Goal: Check status: Check status

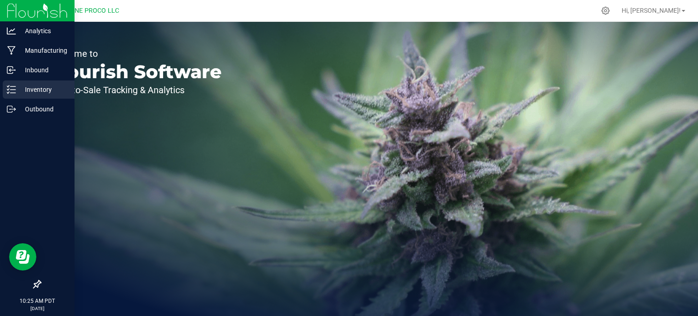
click at [0, 84] on link "Inventory" at bounding box center [37, 90] width 74 height 20
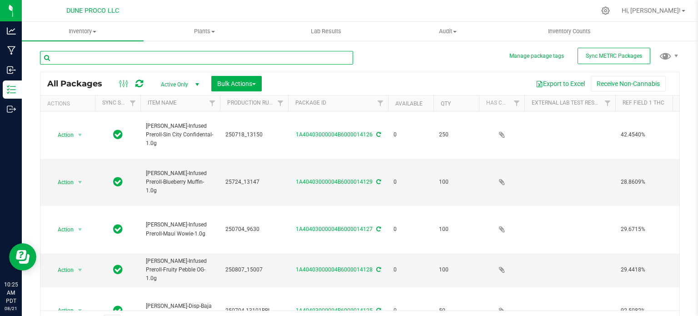
click at [195, 58] on input "text" at bounding box center [196, 58] width 313 height 14
type input "12731"
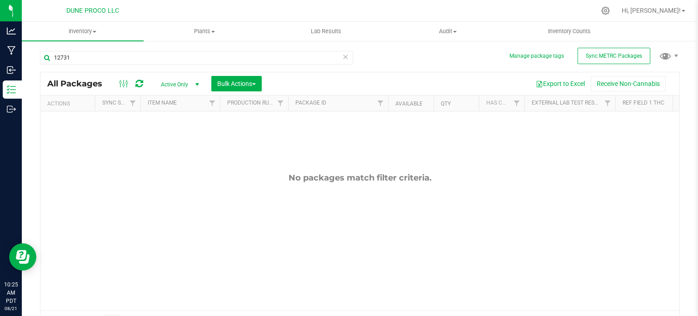
click at [194, 83] on span "select" at bounding box center [197, 84] width 7 height 7
click at [185, 139] on li "All" at bounding box center [177, 140] width 49 height 14
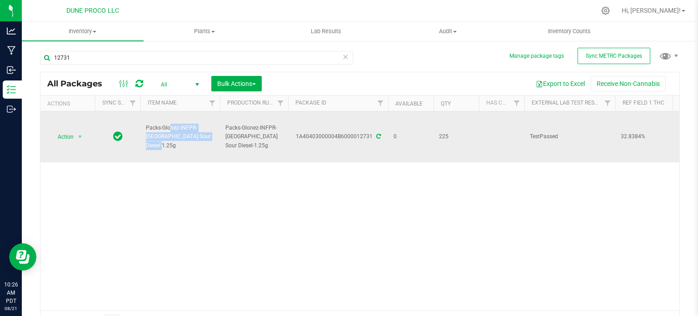
drag, startPoint x: 189, startPoint y: 140, endPoint x: 140, endPoint y: 128, distance: 50.1
click at [140, 128] on td "Packs-Glonez-INFPR-NYC Sour Diesel-1.25g" at bounding box center [179, 136] width 79 height 51
copy span "Packs-Glonez-INFPR-NYC Sour Diesel-1.25g"
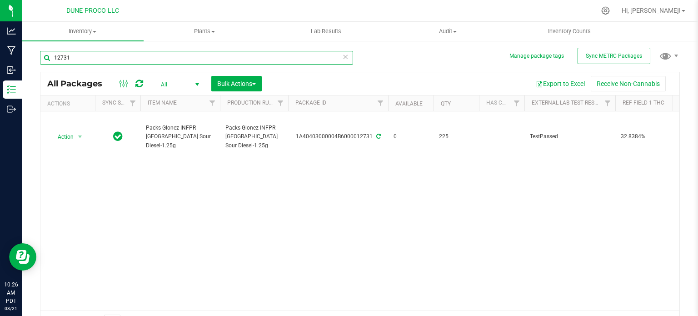
click at [131, 63] on input "12731" at bounding box center [196, 58] width 313 height 14
paste input "Packs-Glonez-INFPR-NYC Sour Diesel-1.25g"
type input "Packs-Glonez-INFPR-NYC Sour Diesel-1.25g"
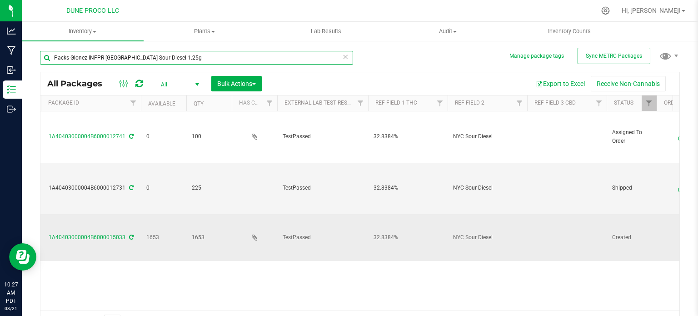
scroll to position [0, 256]
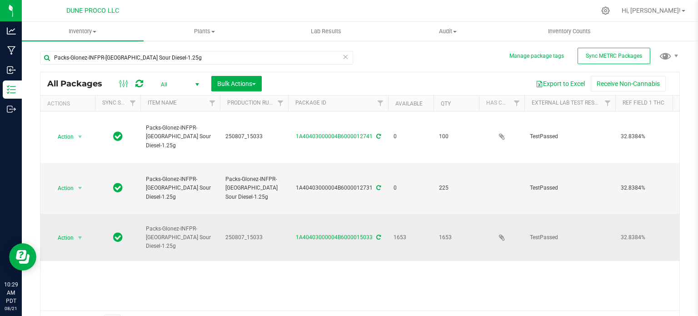
click at [325, 239] on td "1A40403000004B6000015033" at bounding box center [338, 237] width 100 height 47
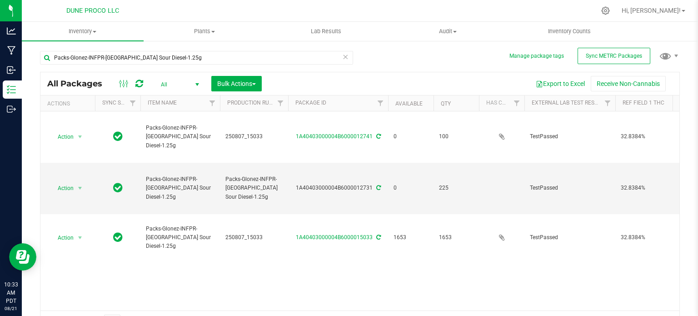
click at [376, 296] on div "Action Action Edit attributes Global inventory Locate package Package audit log…" at bounding box center [359, 210] width 639 height 199
click at [374, 44] on div "Packs-Glonez-INFPR-NYC Sour Diesel-1.25g All Packages All Active Only Lab Sampl…" at bounding box center [360, 187] width 640 height 290
click at [250, 259] on div "Action Action Edit attributes Global inventory Locate package Package audit log…" at bounding box center [359, 210] width 639 height 199
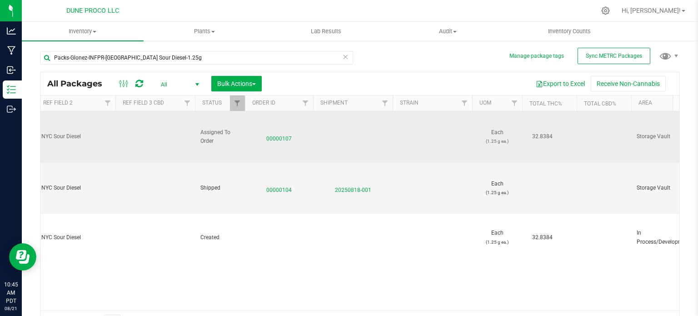
scroll to position [0, 701]
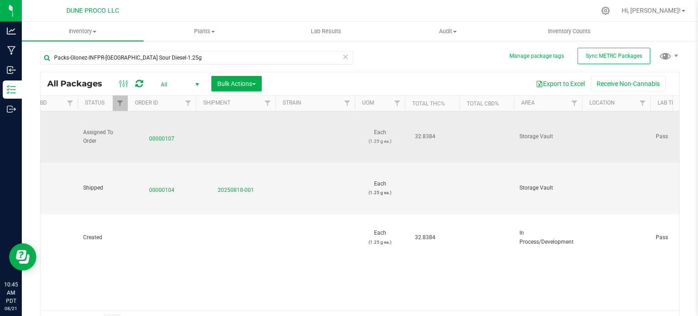
click at [169, 134] on span "00000107" at bounding box center [161, 136] width 57 height 13
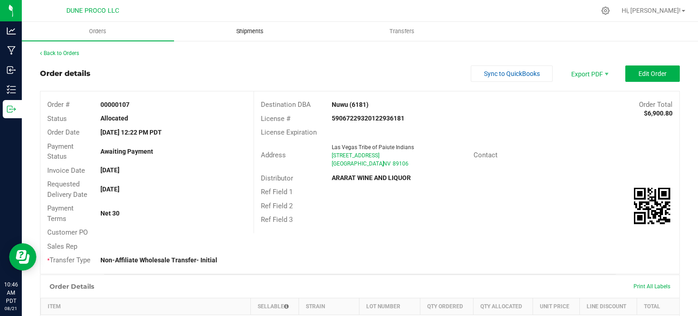
click at [298, 33] on uib-tab-heading "Shipments" at bounding box center [249, 31] width 151 height 18
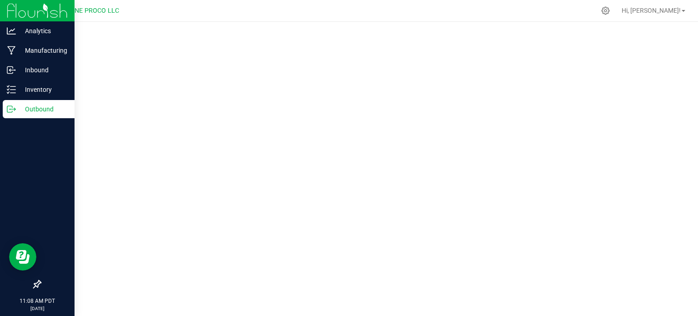
click at [34, 100] on div "Outbound" at bounding box center [39, 109] width 72 height 18
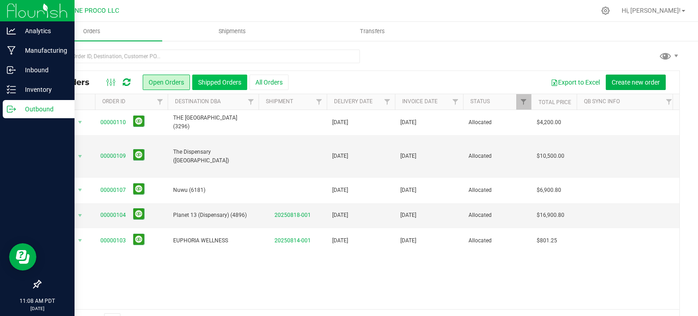
click at [222, 87] on button "Shipped Orders" at bounding box center [219, 81] width 55 height 15
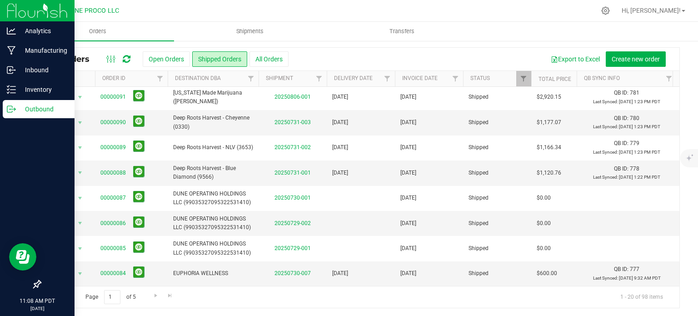
scroll to position [24, 0]
click at [154, 298] on span "Go to the next page" at bounding box center [155, 294] width 7 height 7
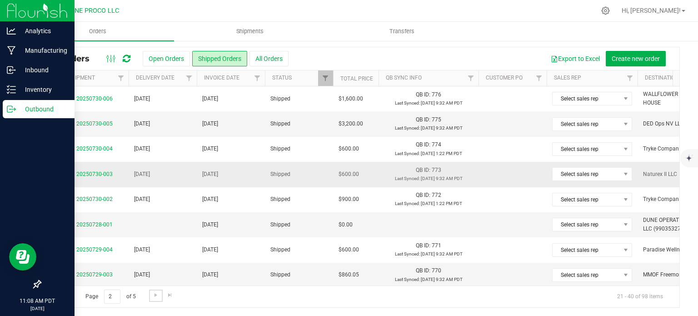
scroll to position [0, 0]
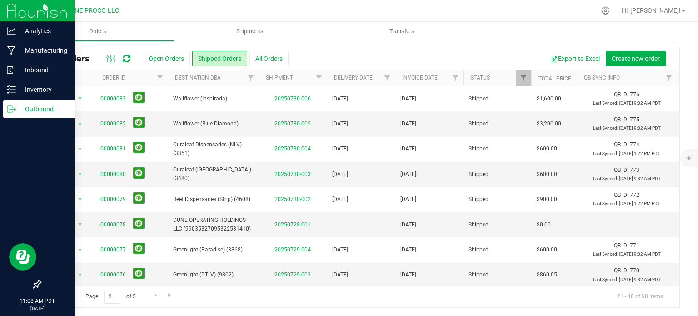
click at [266, 0] on nav "DUNE PROCO LLC Hi, [PERSON_NAME]!" at bounding box center [360, 11] width 676 height 22
